Goal: Check status: Check status

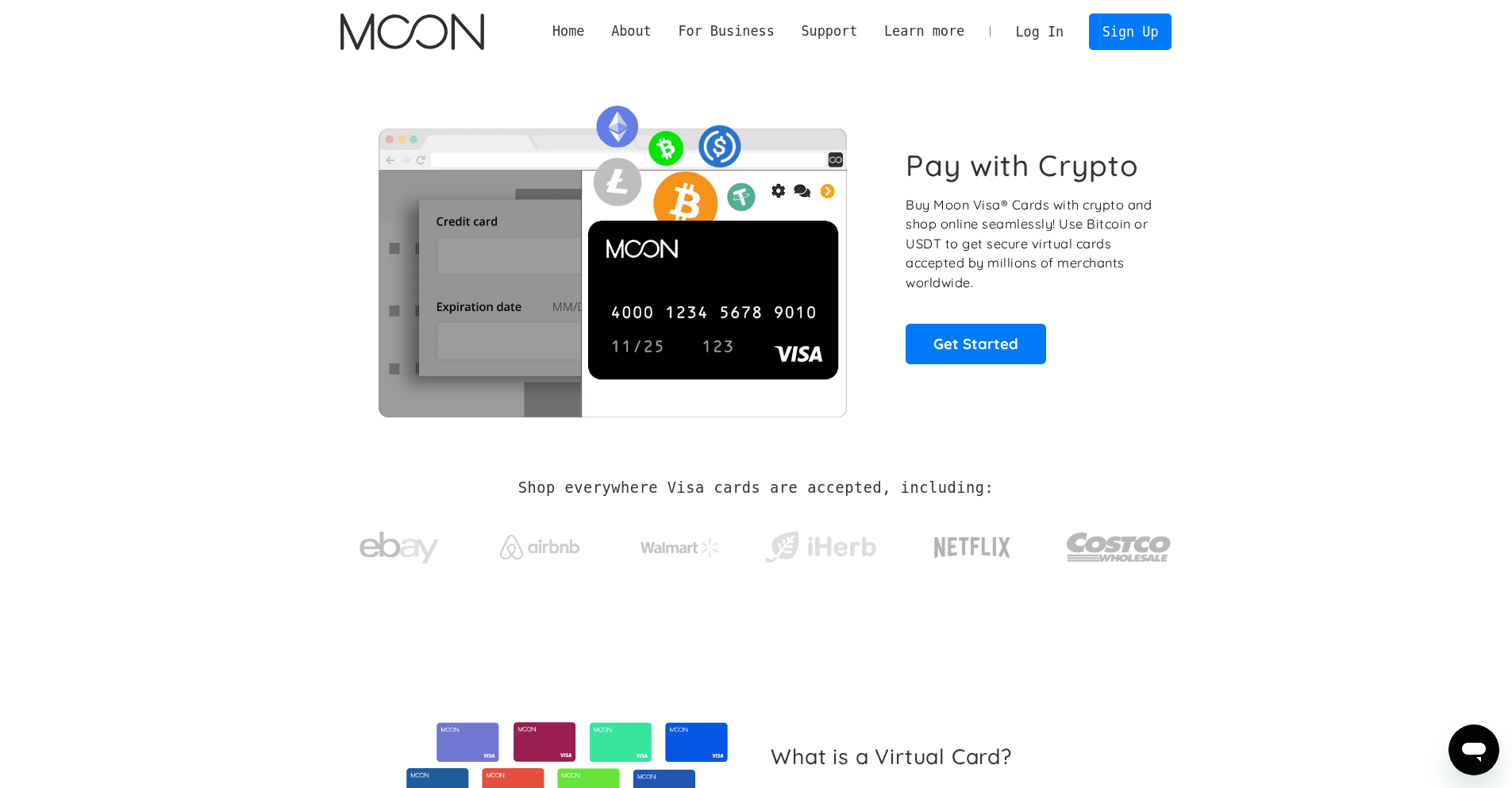
click at [1037, 33] on link "Log In" at bounding box center [1039, 31] width 74 height 35
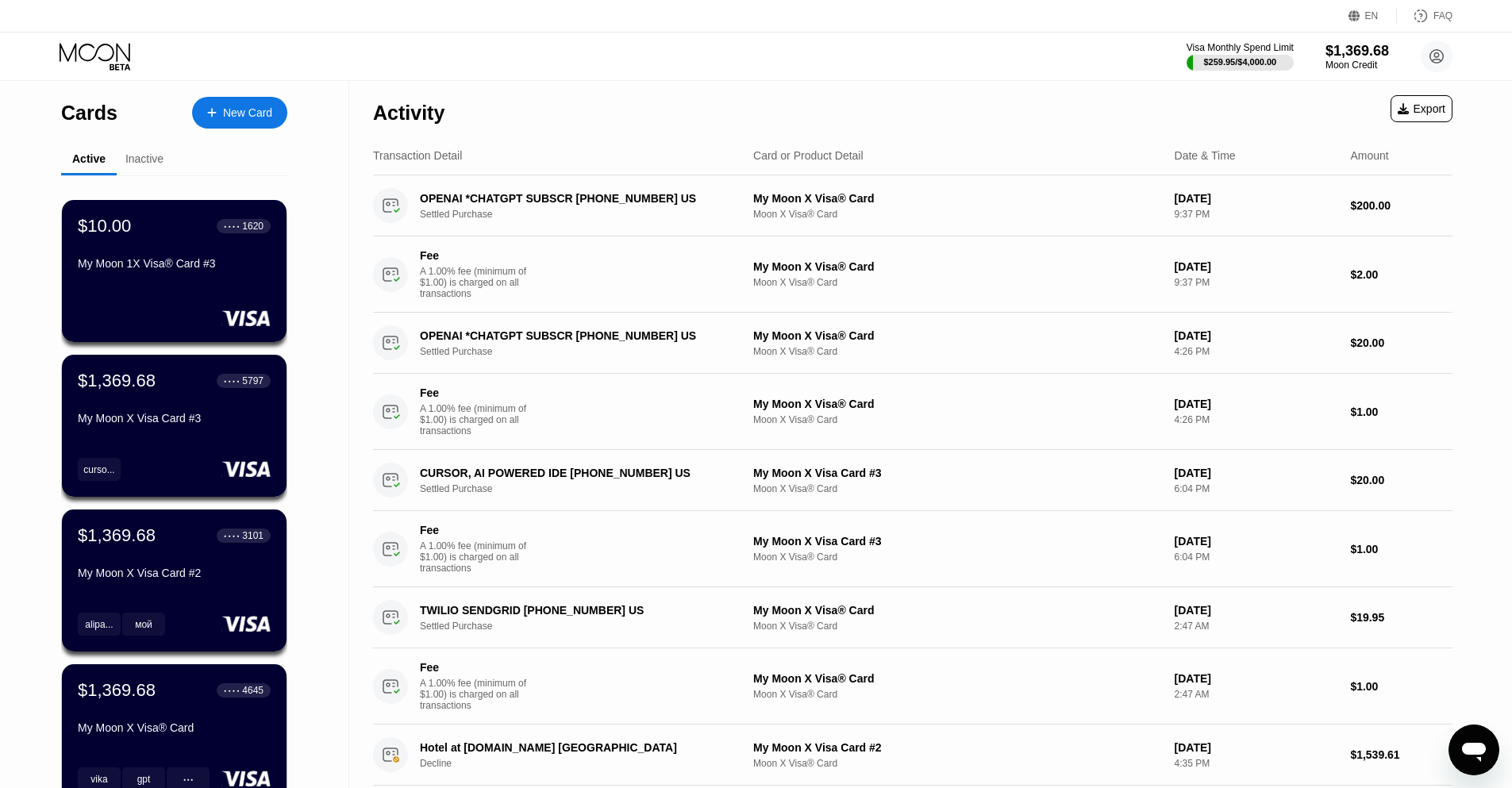
click at [760, 52] on div "Visa Monthly Spend Limit $259.95 / $4,000.00 $1,369.68 Moon Credit [EMAIL_ADDRE…" at bounding box center [756, 56] width 1512 height 48
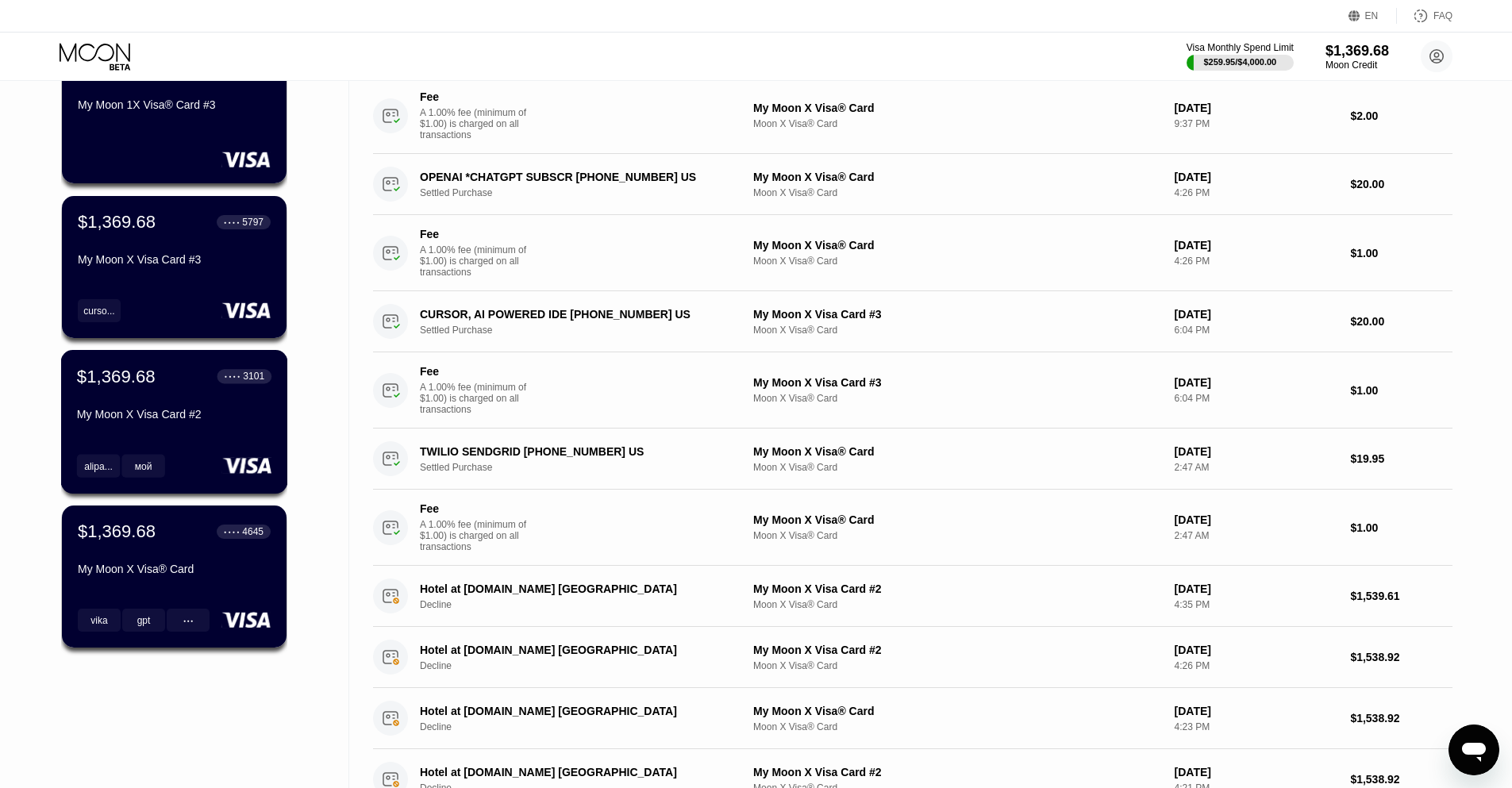
scroll to position [238, 0]
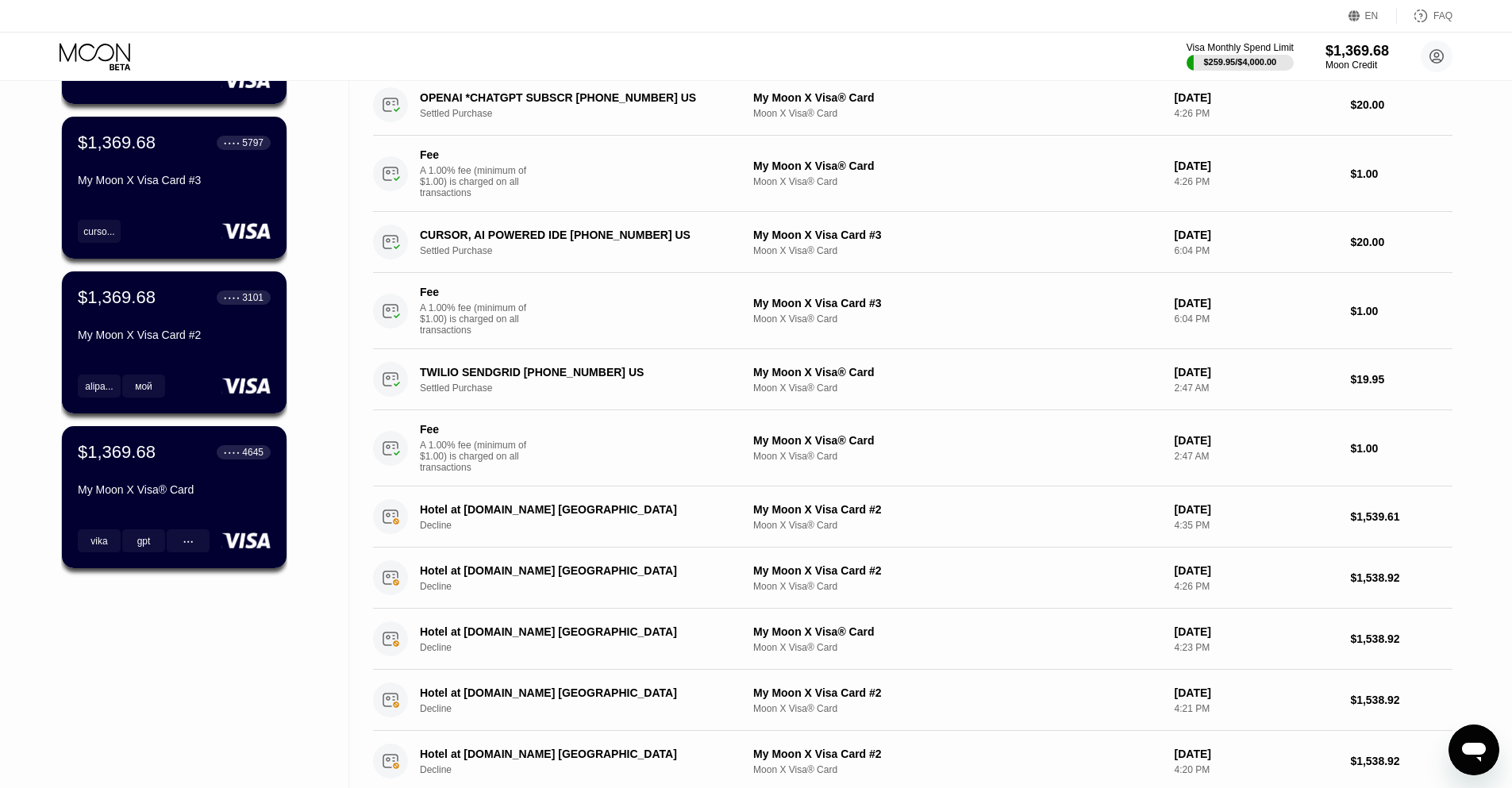
click at [175, 607] on div "$10.00 ● ● ● ● 1620 My Moon 1X Visa® Card #3 $1,369.68 ● ● ● ● 5797 My Moon X V…" at bounding box center [174, 277] width 226 height 681
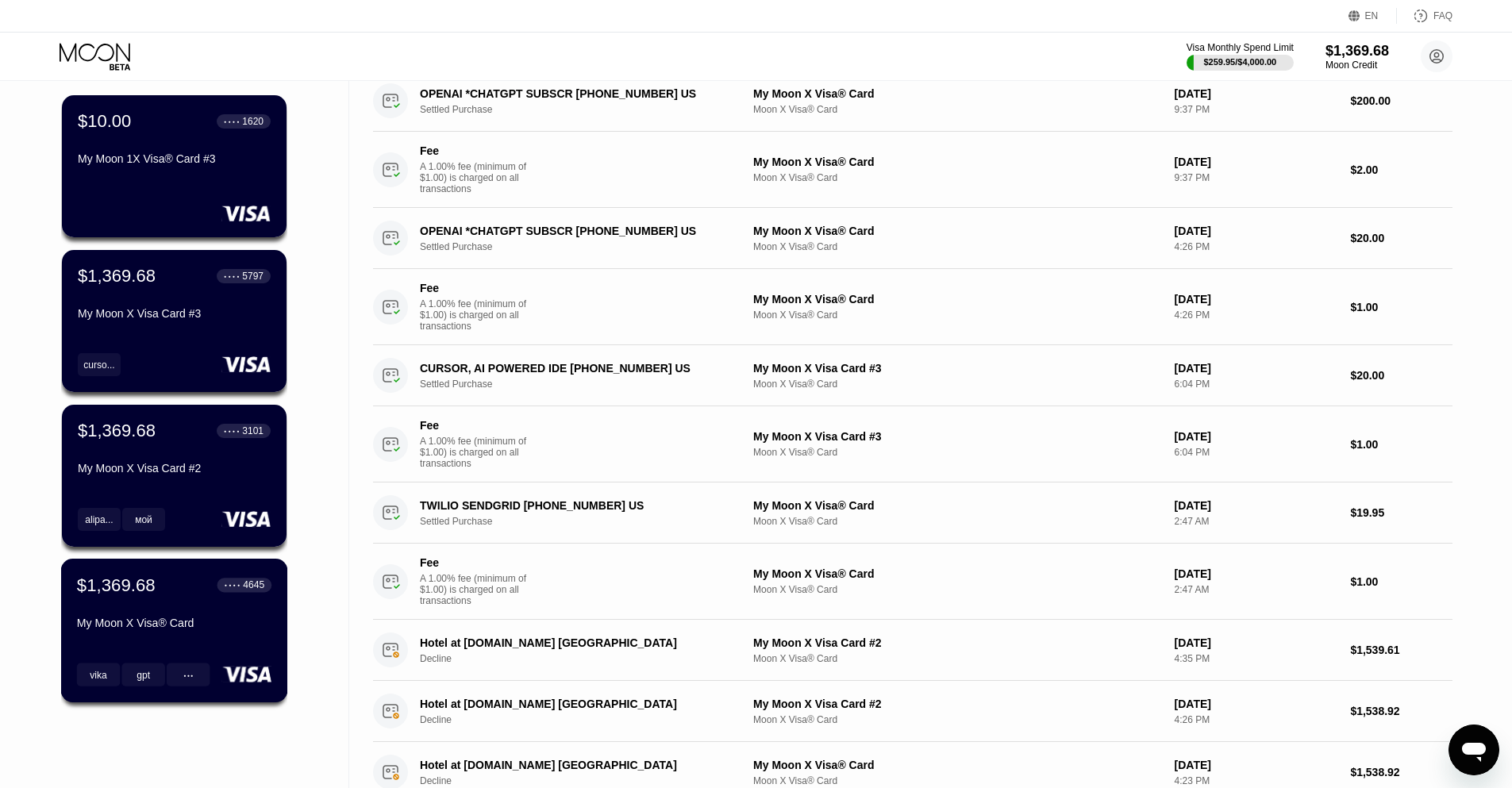
scroll to position [79, 0]
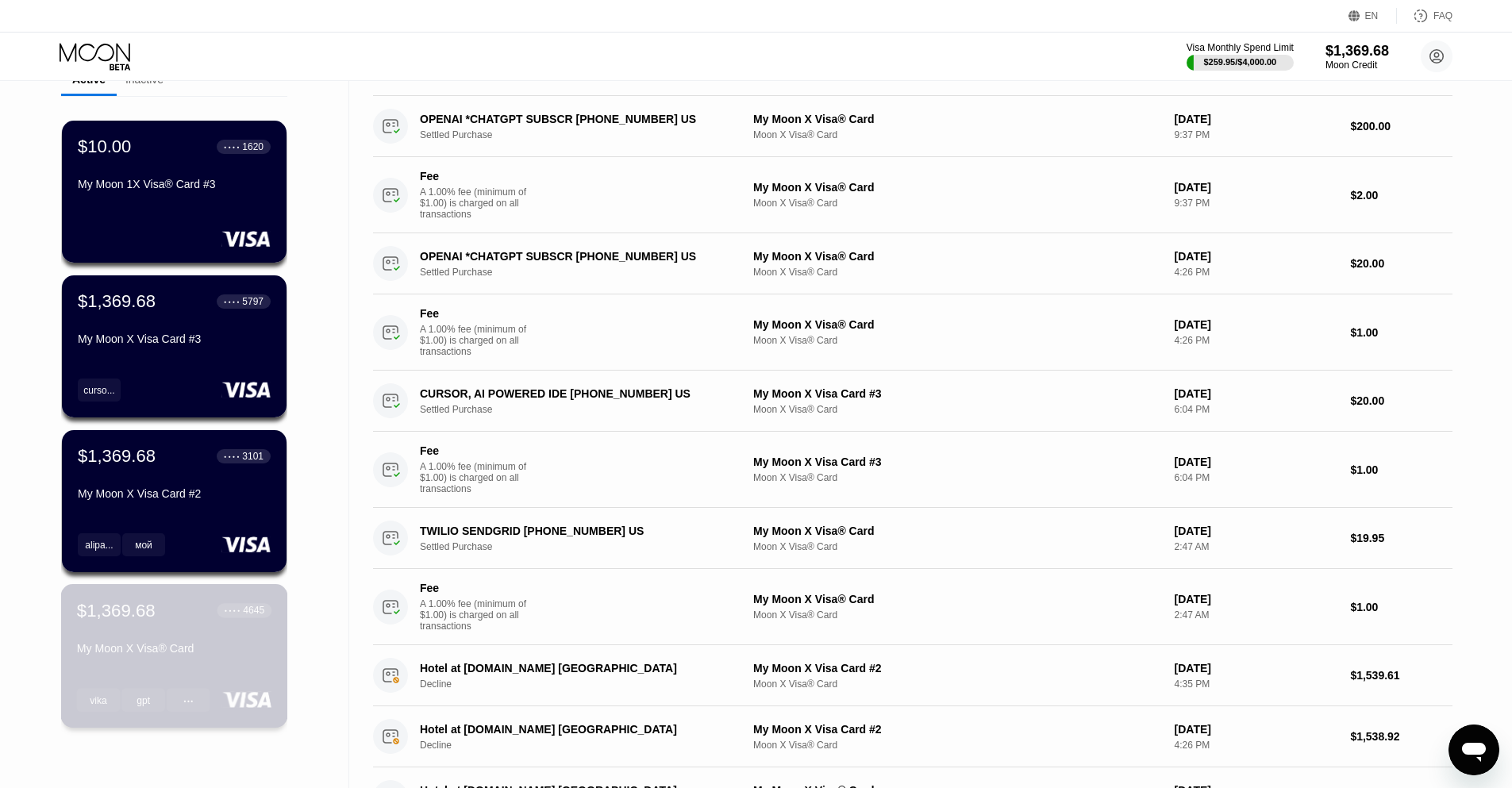
click at [183, 648] on div "My Moon X Visa® Card" at bounding box center [174, 648] width 195 height 12
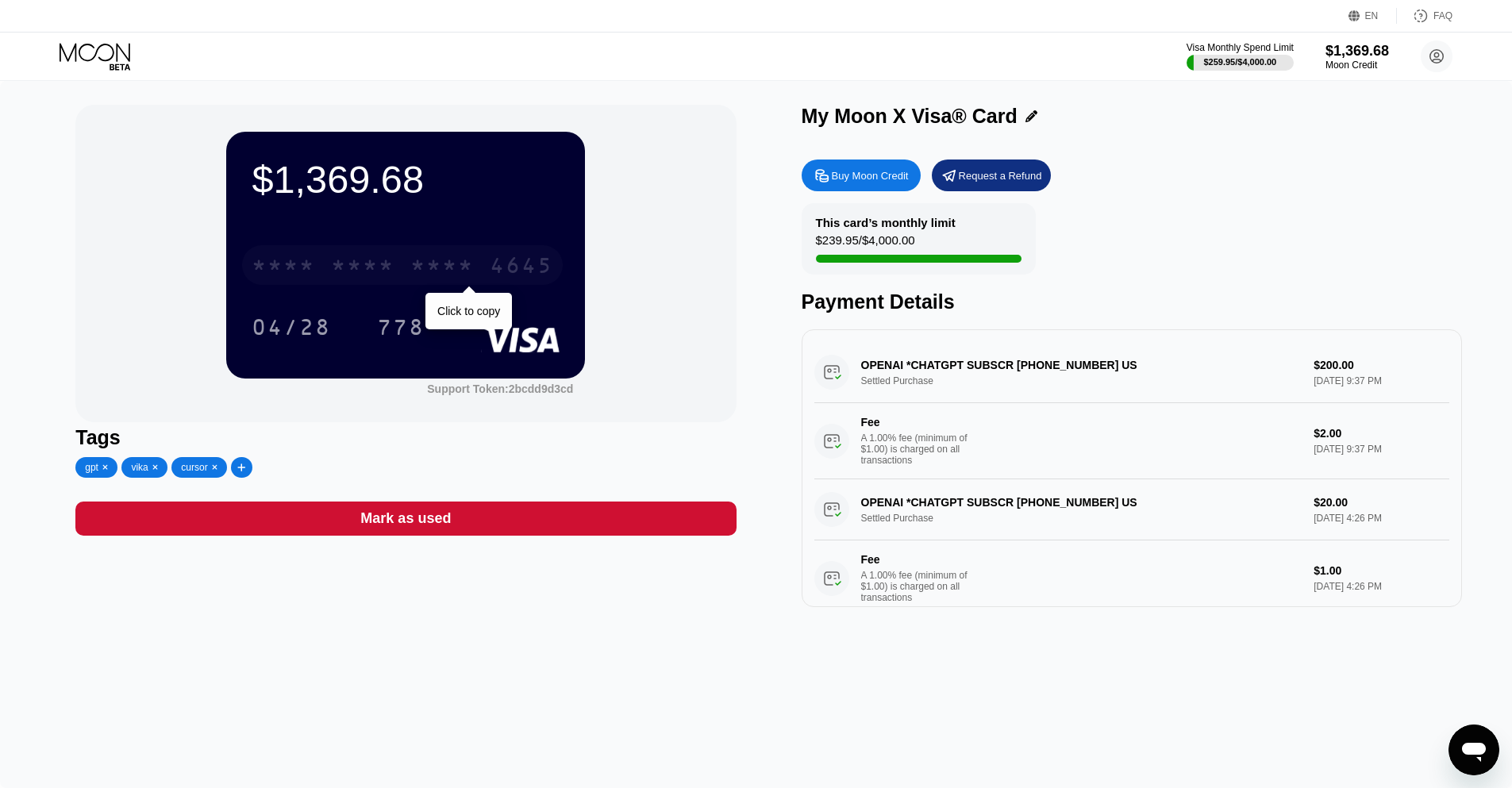
click at [492, 257] on div "4645" at bounding box center [521, 267] width 63 height 25
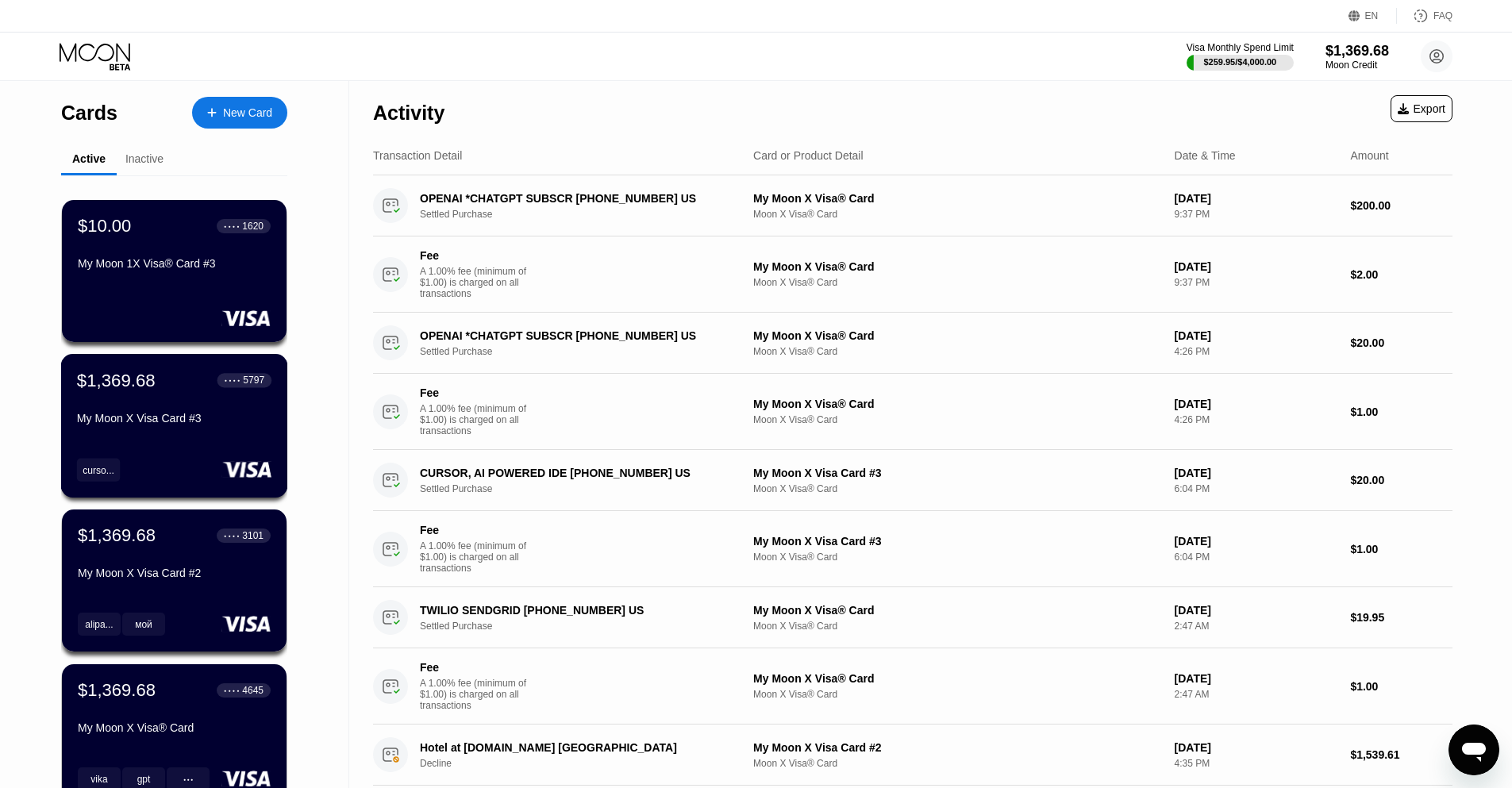
scroll to position [79, 0]
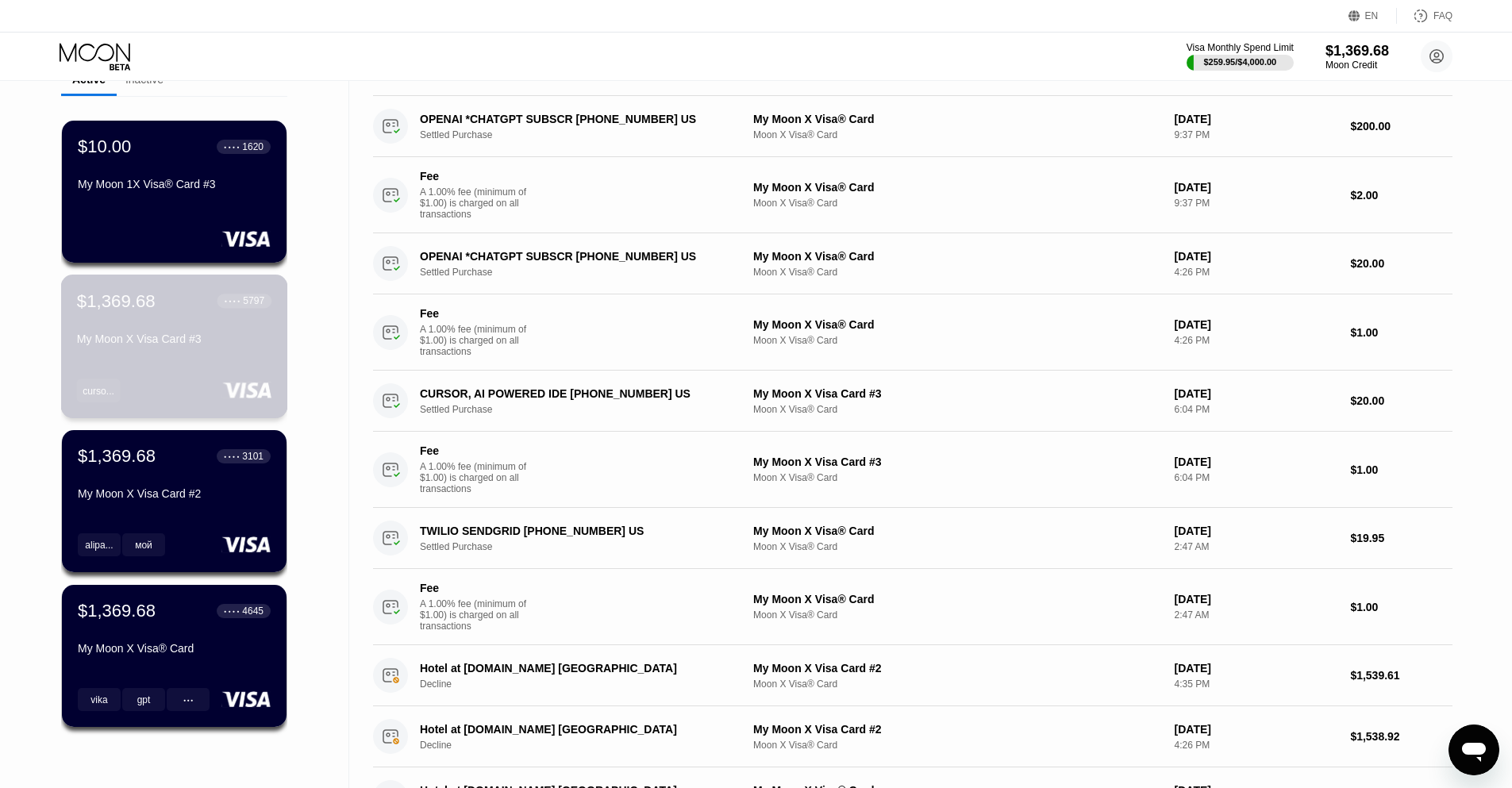
click at [205, 370] on div "$1,369.68 ● ● ● ● 5797 My Moon X Visa Card #3 curso..." at bounding box center [174, 346] width 227 height 144
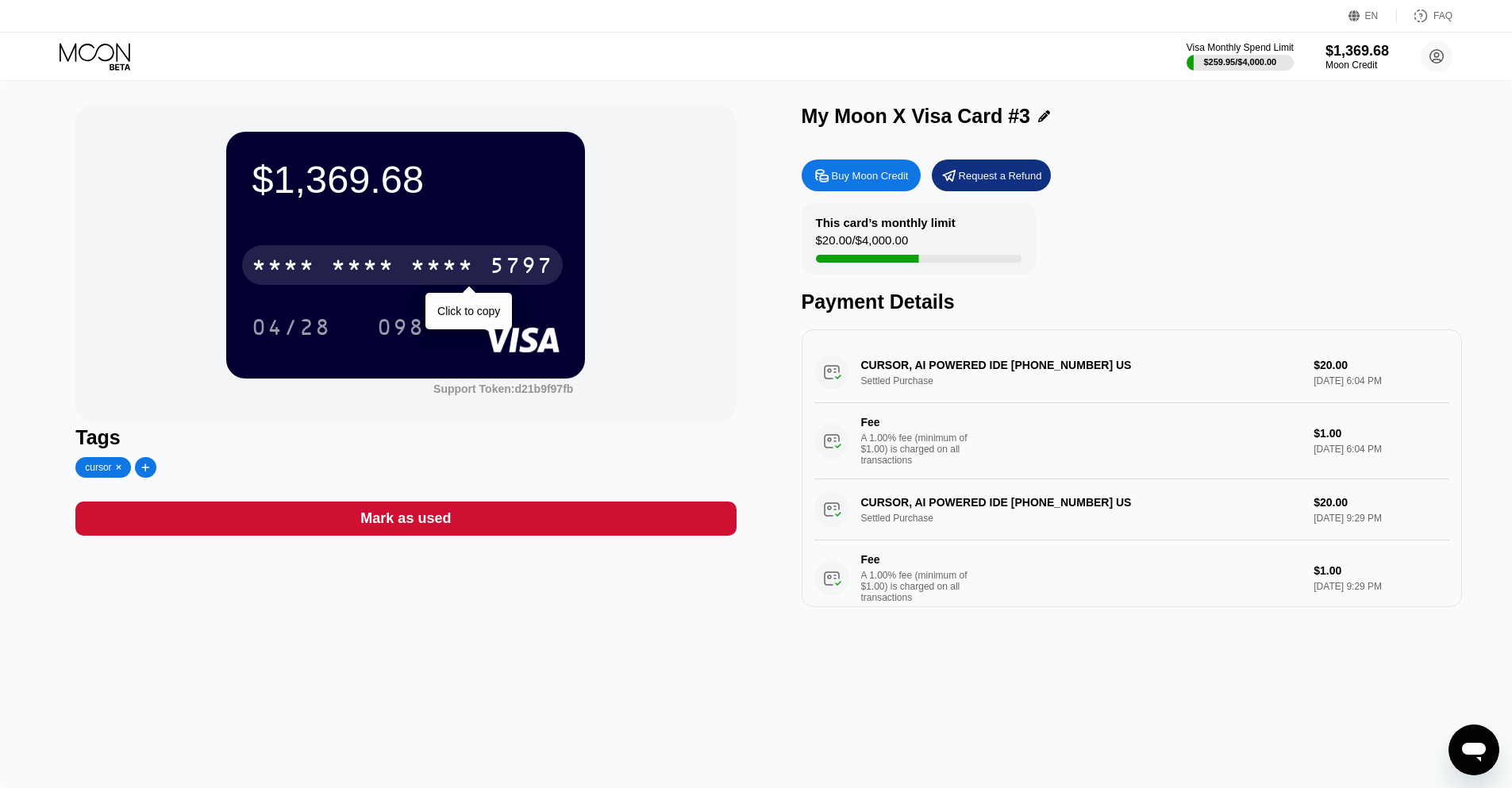
click at [457, 272] on div "* * * *" at bounding box center [442, 267] width 63 height 25
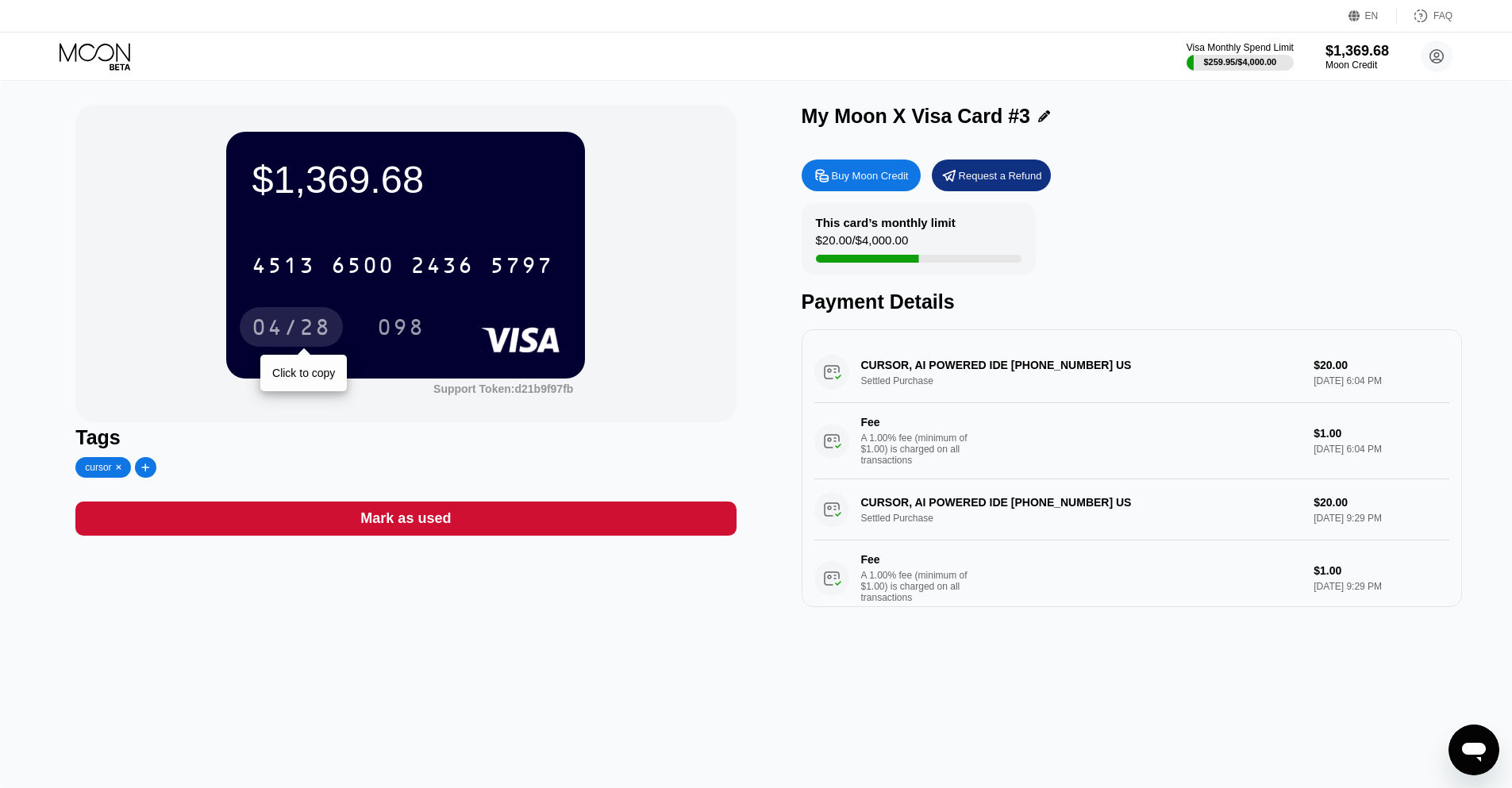
drag, startPoint x: 293, startPoint y: 327, endPoint x: 34, endPoint y: 285, distance: 262.4
click at [293, 327] on div "04/28" at bounding box center [291, 329] width 79 height 25
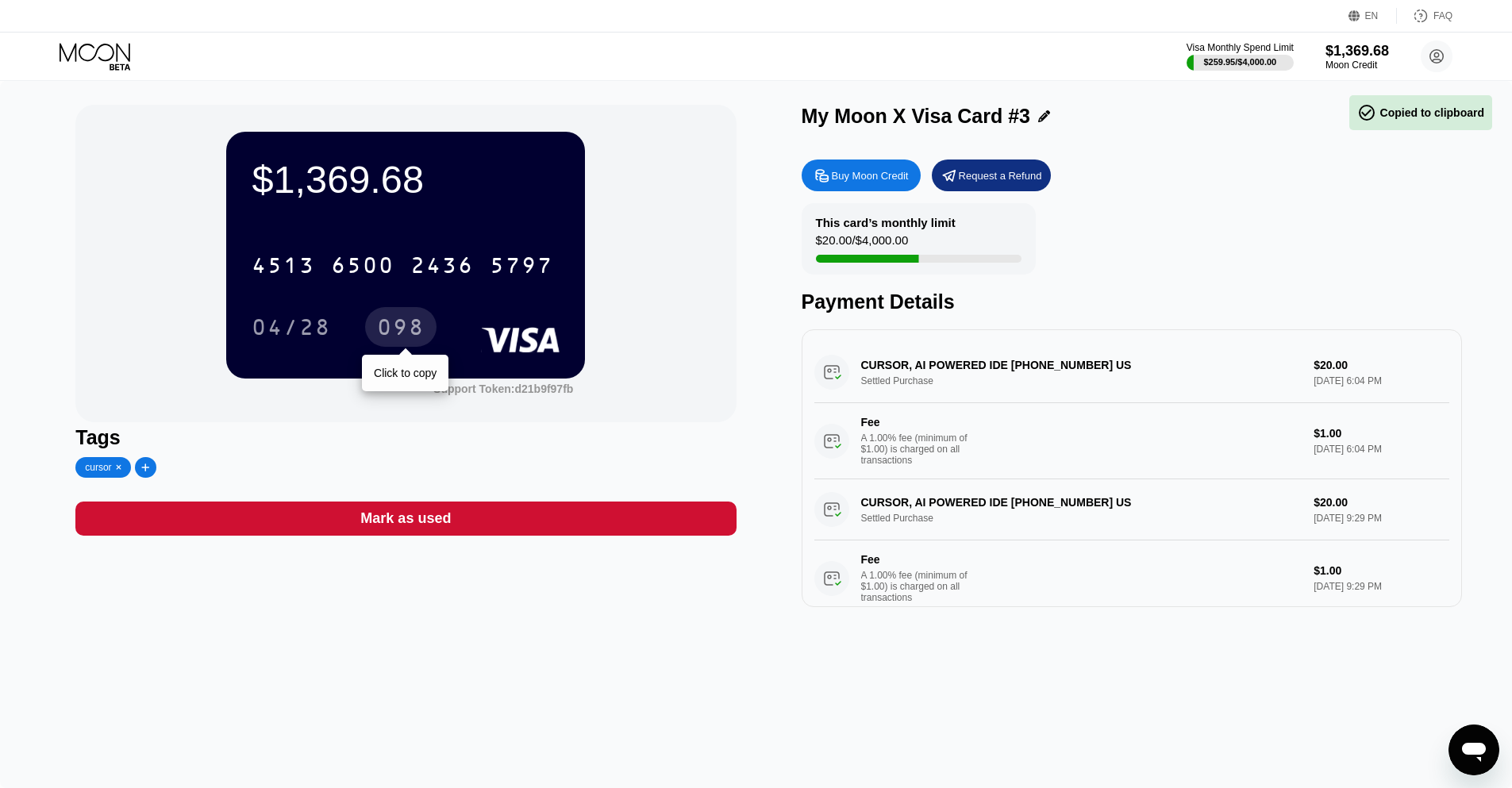
click at [398, 316] on div "098" at bounding box center [401, 327] width 72 height 40
